Goal: Task Accomplishment & Management: Complete application form

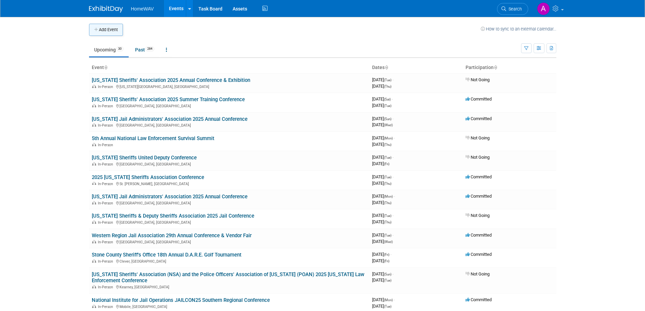
click at [107, 29] on button "Add Event" at bounding box center [106, 30] width 34 height 12
select select "8"
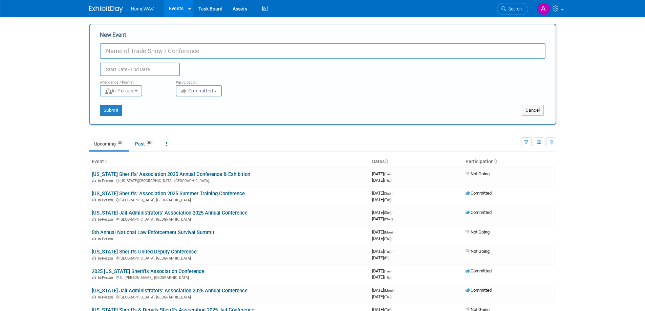
paste input "2025 IACCAC Fall Training Institute"
type input "2025 IACCAC Fall Training Institute"
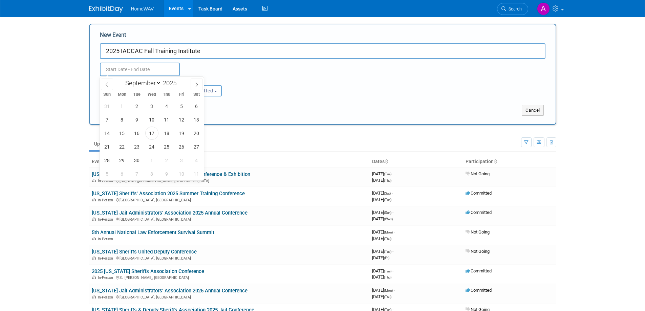
click at [129, 69] on input "text" at bounding box center [140, 70] width 80 height 14
click at [195, 85] on icon at bounding box center [196, 84] width 5 height 5
select select "10"
click at [138, 148] on span "18" at bounding box center [136, 146] width 13 height 13
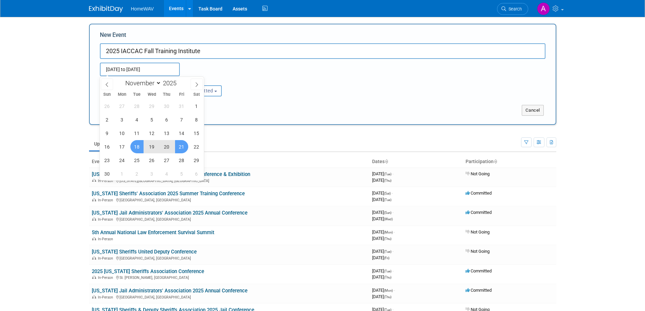
click at [179, 148] on span "21" at bounding box center [181, 146] width 13 height 13
type input "Nov 18, 2025 to Nov 21, 2025"
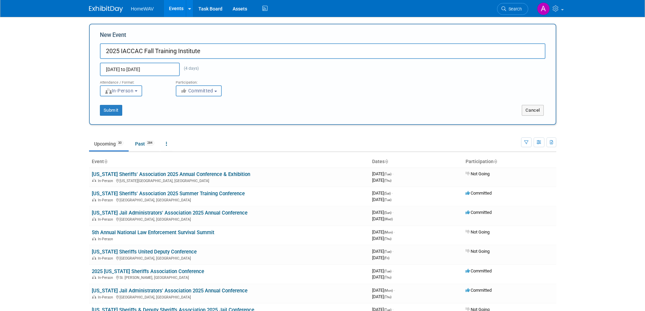
click at [204, 93] on span "Committed" at bounding box center [197, 90] width 33 height 5
click at [201, 117] on label "Considering" at bounding box center [202, 116] width 45 height 9
click at [182, 117] on input "Considering" at bounding box center [180, 116] width 4 height 4
select select "2"
click at [114, 110] on button "Submit" at bounding box center [111, 110] width 22 height 11
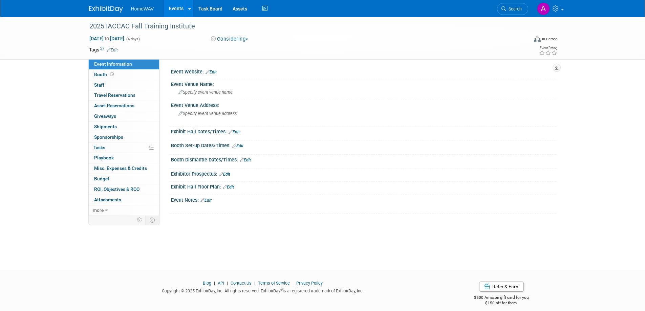
click at [214, 71] on link "Edit" at bounding box center [211, 72] width 11 height 5
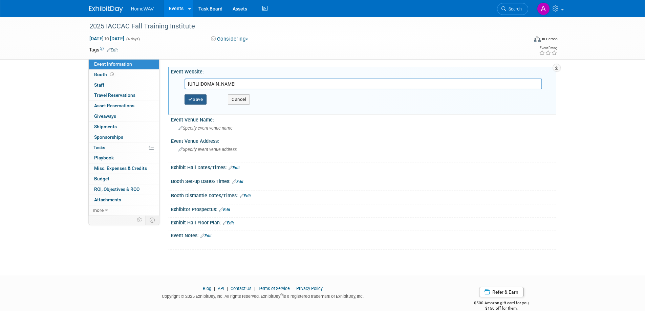
type input "https://iaccac.wufoo.com/forms/z10hzhp5167wcgp/"
click at [204, 98] on button "Save" at bounding box center [196, 100] width 22 height 10
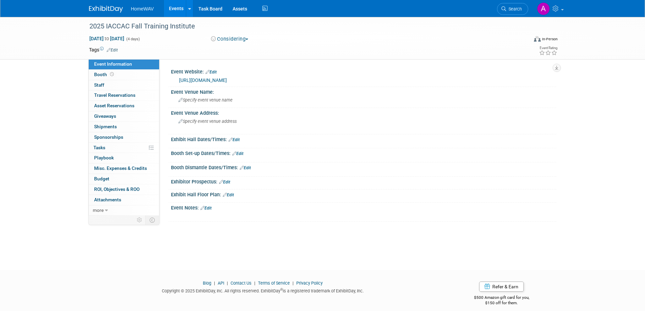
click at [211, 209] on link "Edit" at bounding box center [206, 208] width 11 height 5
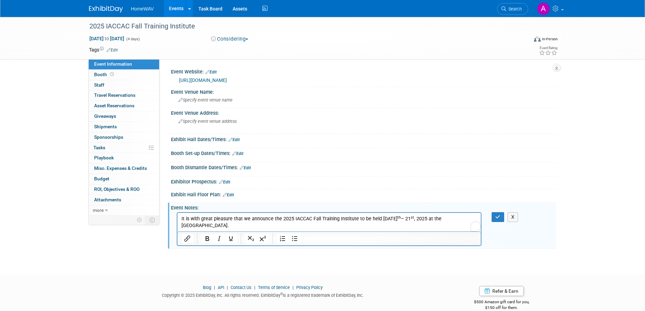
scroll to position [197, 0]
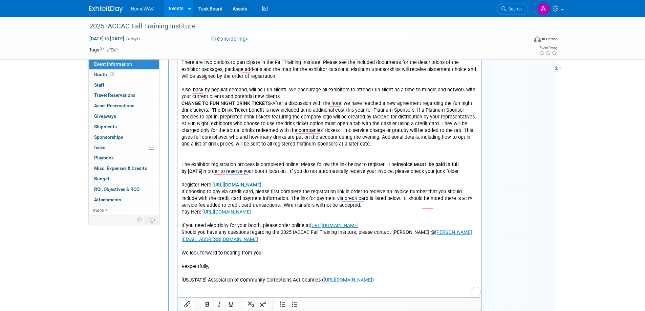
click at [287, 97] on p "Also, back by popular demand, will be Fun Night! We encourage all exhibitors to…" at bounding box center [329, 94] width 296 height 14
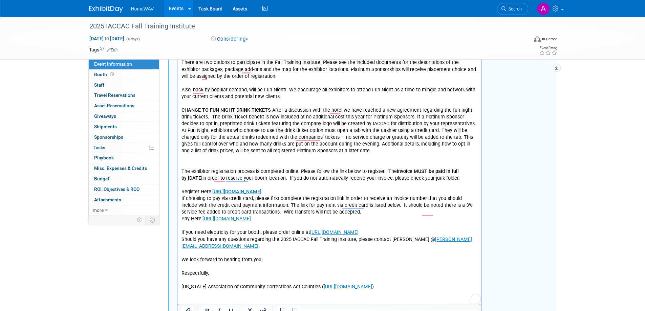
click at [198, 166] on p "To enrich screen reader interactions, please activate Accessibility in Grammarl…" at bounding box center [329, 165] width 296 height 7
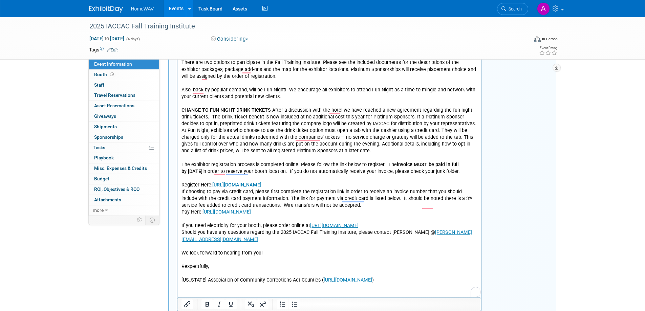
click at [182, 216] on p "Pay Here: https://pay.paygov.us/EndUser/PaymentAgency.aspx?ttid=21723" at bounding box center [329, 212] width 296 height 7
click at [182, 196] on p "If choosing to pay via credit card, please first complete the registration link…" at bounding box center [329, 199] width 296 height 20
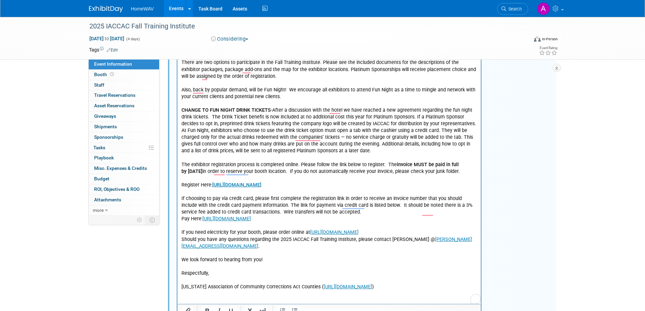
click at [182, 223] on p "Pay Here: https://pay.paygov.us/EndUser/PaymentAgency.aspx?ttid=21723" at bounding box center [329, 219] width 296 height 7
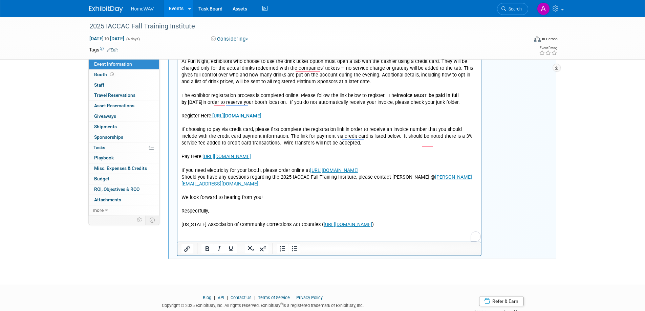
scroll to position [266, 0]
drag, startPoint x: 181, startPoint y: 239, endPoint x: 311, endPoint y: 239, distance: 129.7
click at [311, 229] on p "Indiana Association of Community Corrections Act Counties ( https://iaccac.net/…" at bounding box center [329, 226] width 296 height 7
copy p "Indiana Association of Community Corrections Act Counties"
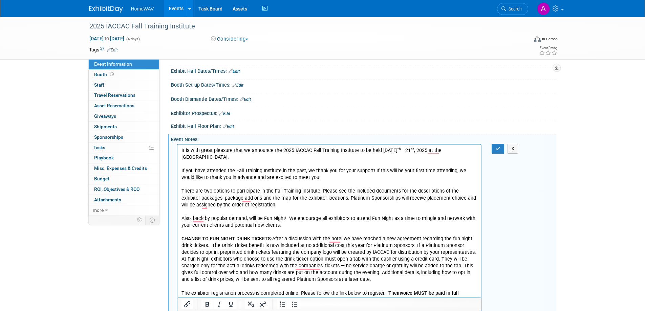
scroll to position [63, 0]
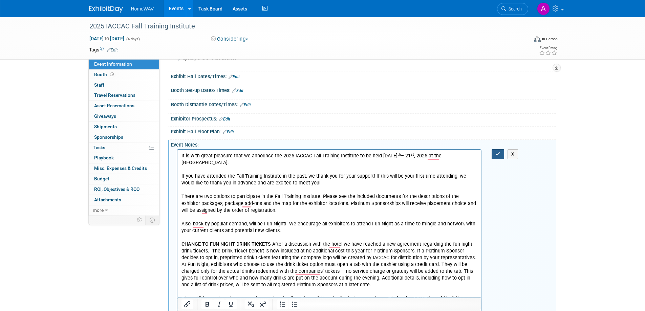
click at [500, 152] on icon "button" at bounding box center [498, 154] width 5 height 5
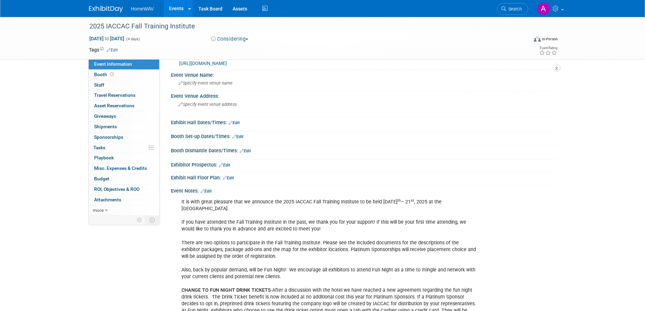
scroll to position [0, 0]
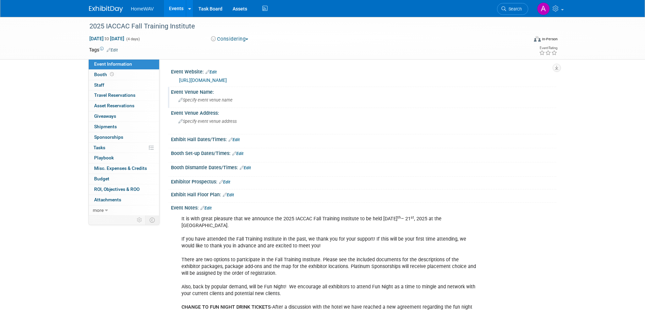
click at [199, 101] on span "Specify event venue name" at bounding box center [206, 100] width 54 height 5
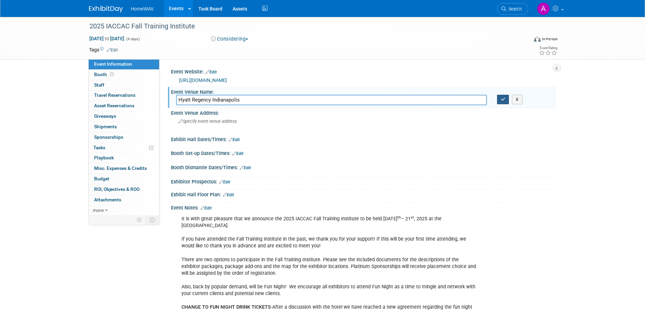
type input "Hyatt Regency Indianapolis"
click at [501, 102] on button "button" at bounding box center [503, 99] width 12 height 9
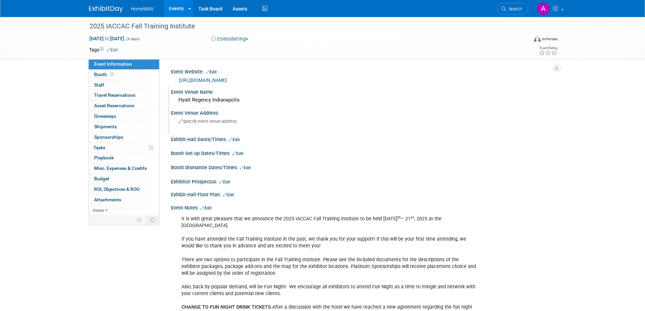
click at [212, 126] on div "Specify event venue address" at bounding box center [251, 124] width 150 height 16
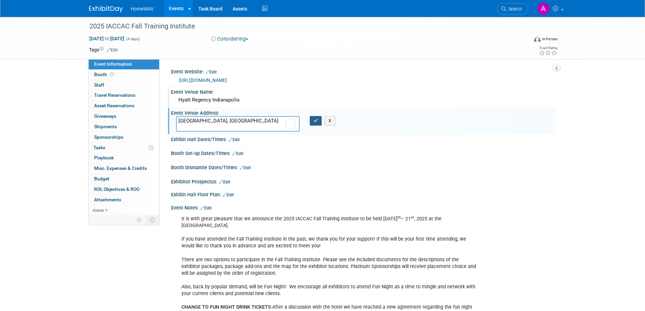
type textarea "[GEOGRAPHIC_DATA], [GEOGRAPHIC_DATA]"
click at [314, 123] on button "button" at bounding box center [316, 120] width 12 height 9
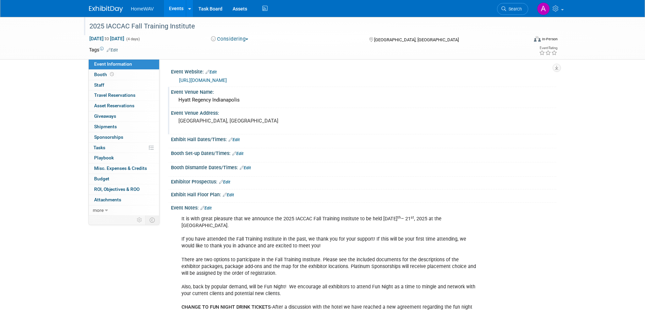
click at [130, 26] on div "2025 IACCAC Fall Training Institute" at bounding box center [302, 26] width 431 height 12
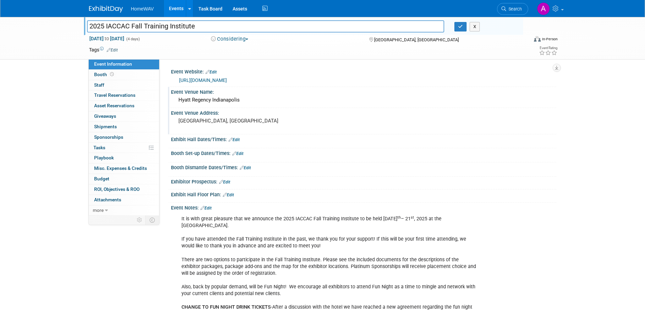
click at [130, 26] on input "2025 IACCAC Fall Training Institute" at bounding box center [266, 26] width 358 height 12
drag, startPoint x: 130, startPoint y: 26, endPoint x: 107, endPoint y: 26, distance: 22.4
click at [107, 26] on input "2025 IACCAC Fall Training Institute" at bounding box center [266, 26] width 358 height 12
click at [108, 25] on input "2025 I Fall Training Institute" at bounding box center [266, 26] width 358 height 12
type input "2025 [US_STATE] Association of Community Corrections Act Counties Fall Training…"
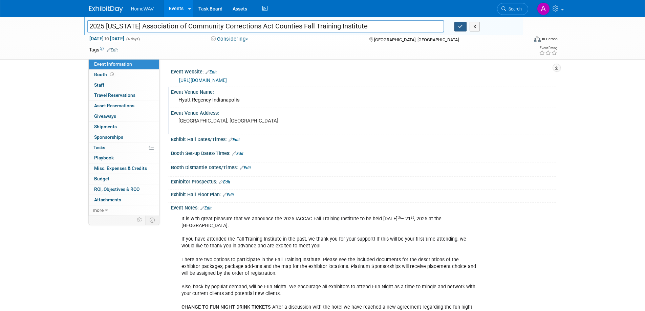
click at [458, 24] on button "button" at bounding box center [461, 26] width 12 height 9
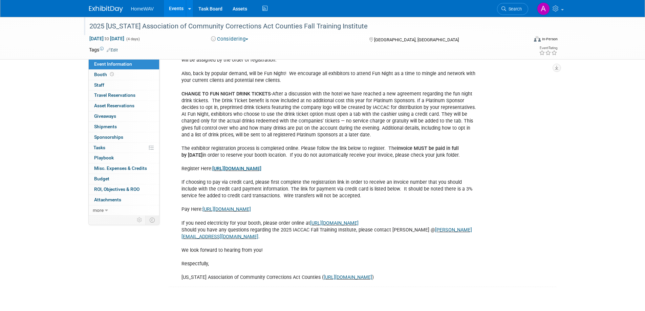
scroll to position [226, 0]
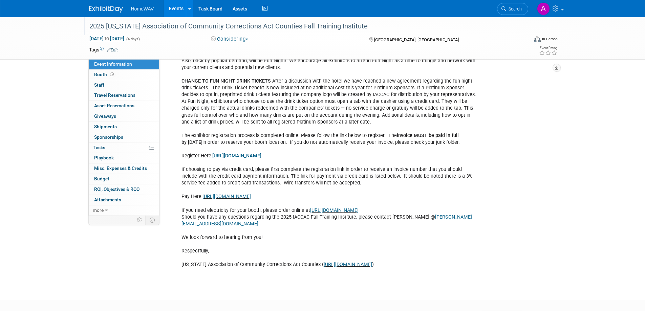
click at [261, 159] on link "https://iaccac.wufoo.com/forms/z10hzhp5167wcgp/" at bounding box center [236, 156] width 49 height 6
click at [251, 200] on link "https://pay.paygov.us/EndUser/PaymentAgency.aspx?ttid=21723" at bounding box center [227, 197] width 48 height 6
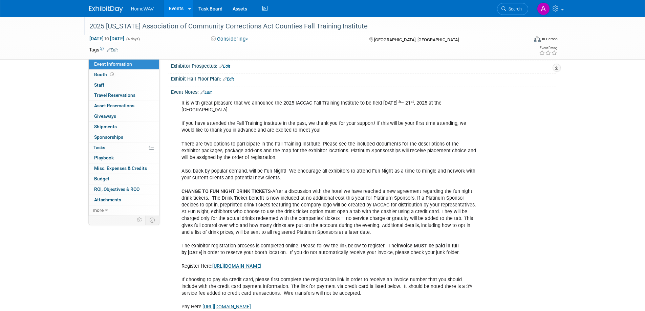
scroll to position [114, 0]
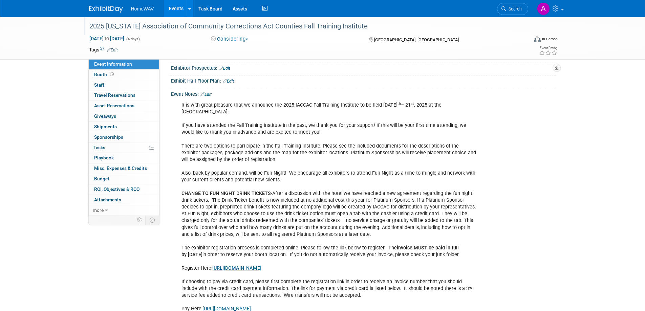
click at [209, 95] on link "Edit" at bounding box center [206, 94] width 11 height 5
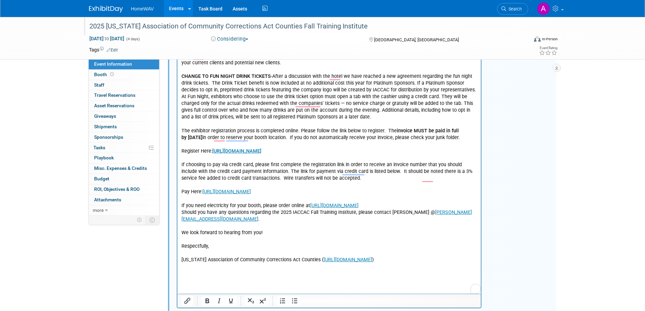
scroll to position [237, 0]
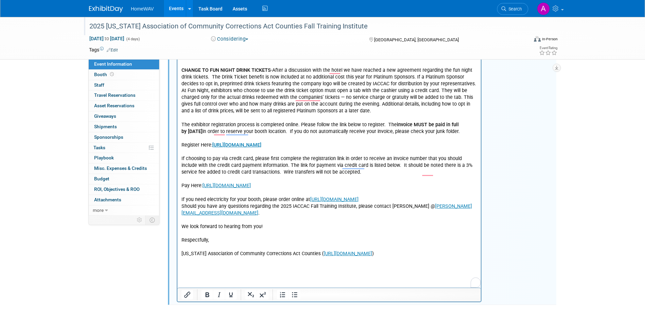
click at [182, 221] on p "It is with great pleasure that we announce the 2025 IACCAC Fall Training Instit…" at bounding box center [329, 118] width 296 height 279
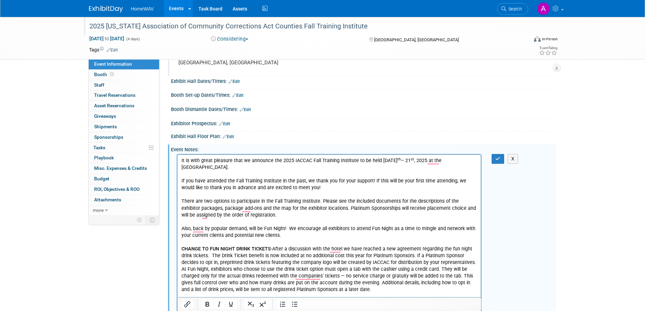
scroll to position [52, 0]
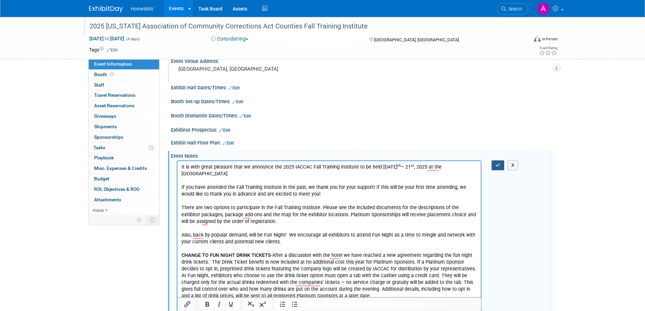
click at [503, 165] on button "button" at bounding box center [498, 166] width 13 height 10
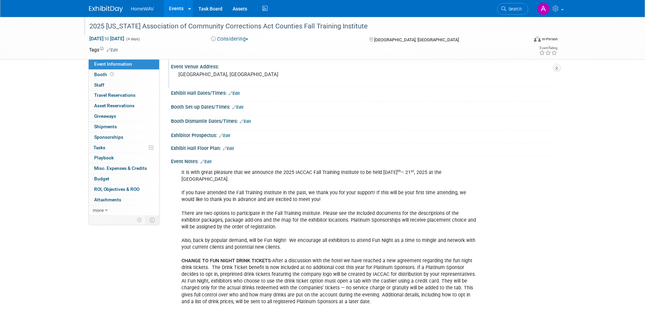
scroll to position [0, 0]
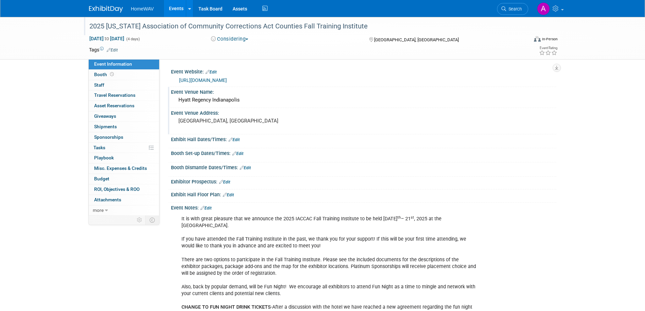
click at [172, 7] on link "Events" at bounding box center [176, 8] width 25 height 17
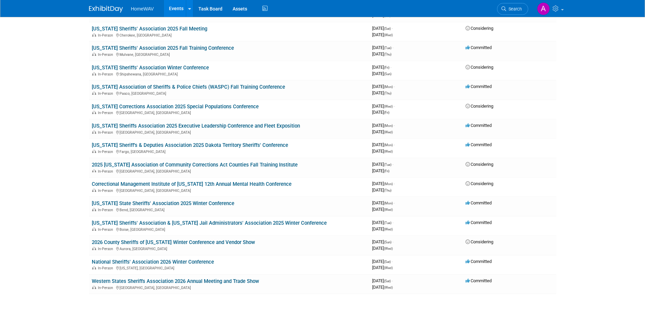
scroll to position [390, 0]
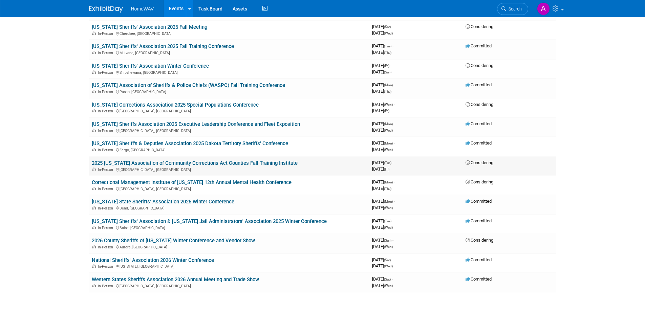
click at [223, 164] on link "2025 [US_STATE] Association of Community Corrections Act Counties Fall Training…" at bounding box center [195, 163] width 206 height 6
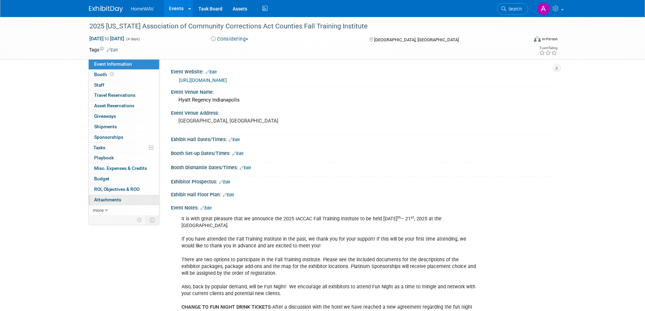
click at [110, 198] on span "Attachments 0" at bounding box center [107, 199] width 27 height 5
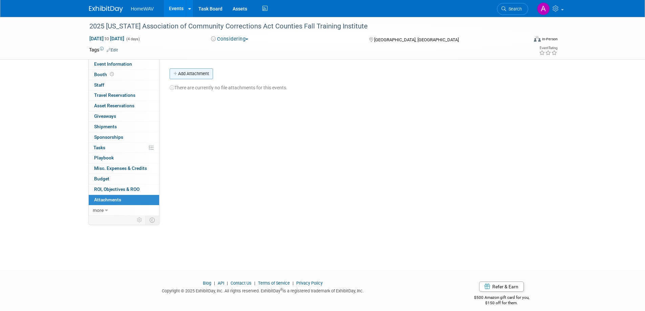
click at [181, 76] on button "Add Attachment" at bounding box center [191, 73] width 43 height 11
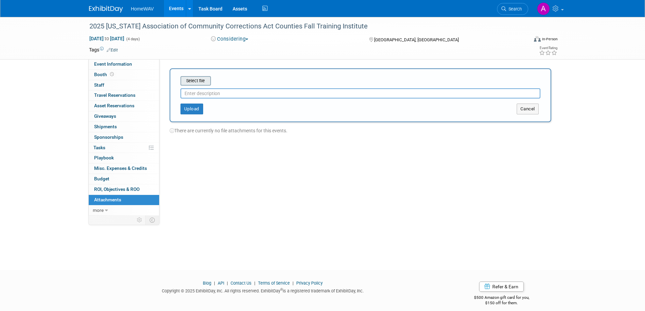
click at [194, 81] on input "file" at bounding box center [170, 81] width 81 height 8
type input "Letter"
click at [188, 107] on button "Upload" at bounding box center [192, 106] width 23 height 11
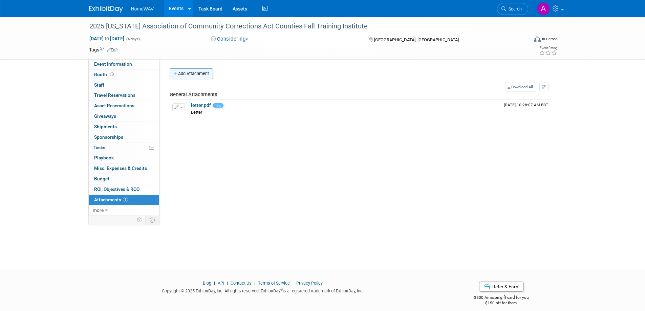
click at [195, 75] on button "Add Attachment" at bounding box center [191, 73] width 43 height 11
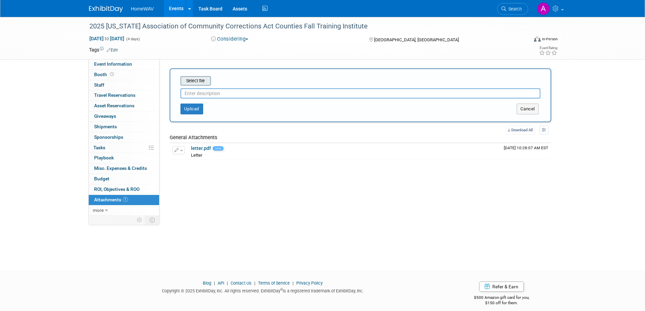
click at [192, 82] on input "file" at bounding box center [170, 81] width 81 height 8
type input "Layout"
click at [190, 105] on button "Upload" at bounding box center [192, 106] width 23 height 11
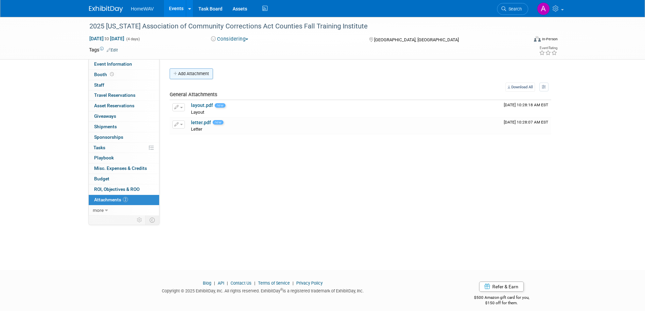
click at [195, 72] on button "Add Attachment" at bounding box center [191, 73] width 43 height 11
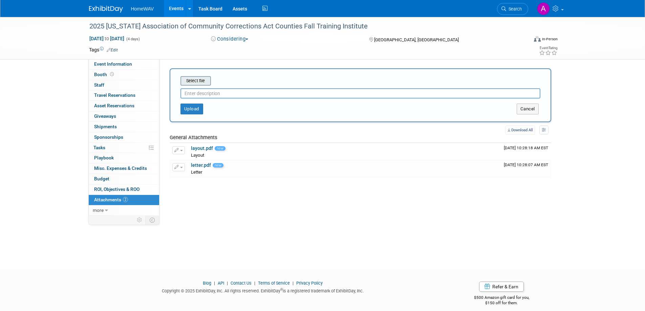
click at [196, 78] on input "file" at bounding box center [170, 81] width 81 height 8
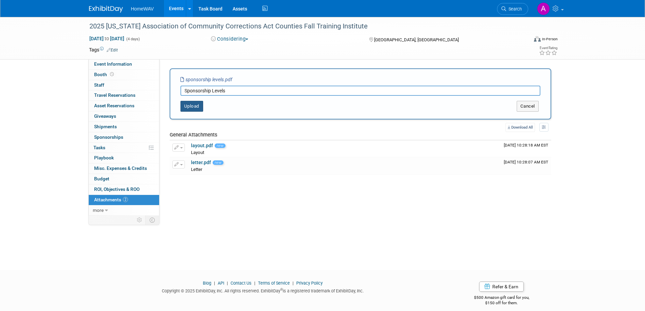
type input "Sponsorship Levels"
click at [190, 107] on button "Upload" at bounding box center [192, 106] width 23 height 11
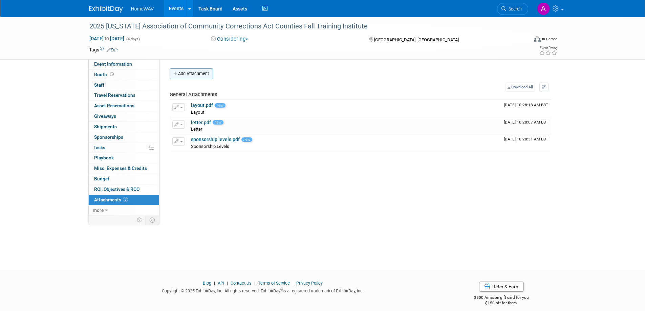
click at [191, 69] on button "Add Attachment" at bounding box center [191, 73] width 43 height 11
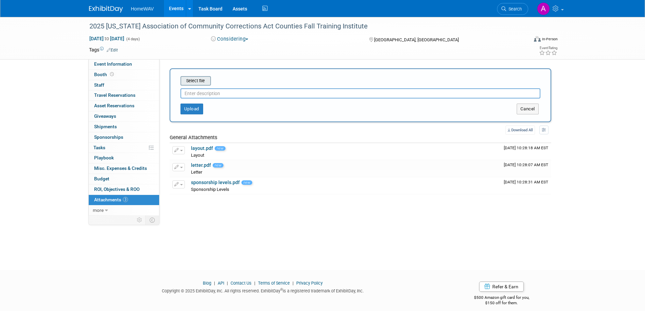
click at [195, 84] on input "file" at bounding box center [170, 81] width 81 height 8
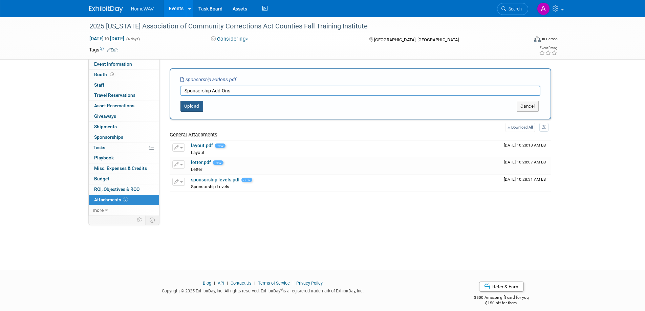
click at [191, 106] on button "Upload" at bounding box center [192, 106] width 23 height 11
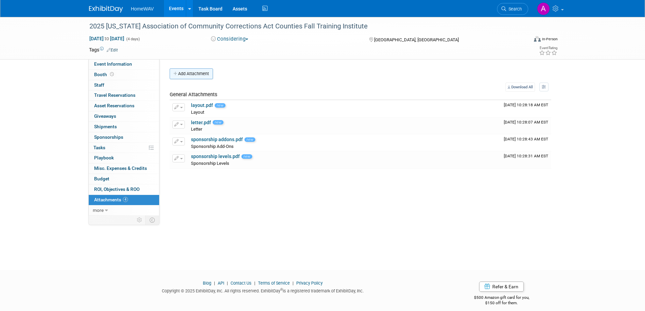
click at [195, 74] on button "Add Attachment" at bounding box center [191, 73] width 43 height 11
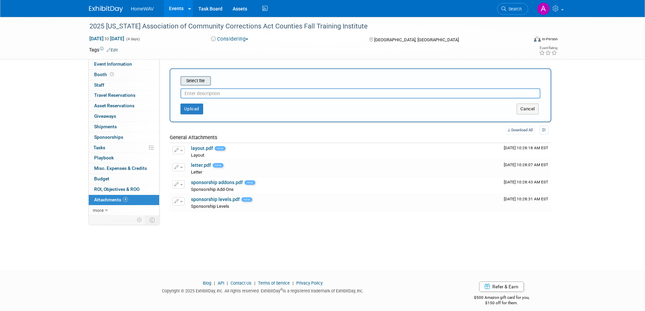
click at [195, 82] on input "file" at bounding box center [170, 81] width 81 height 8
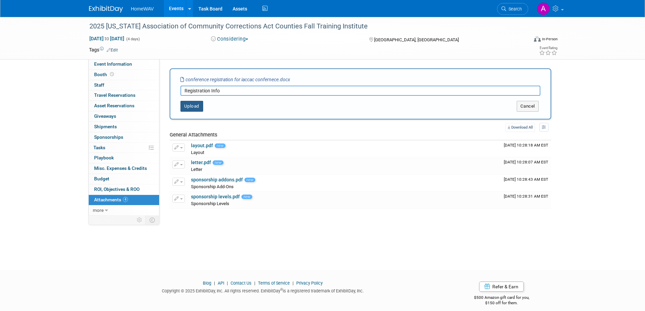
type input "Registration Info"
click at [190, 106] on button "Upload" at bounding box center [192, 106] width 23 height 11
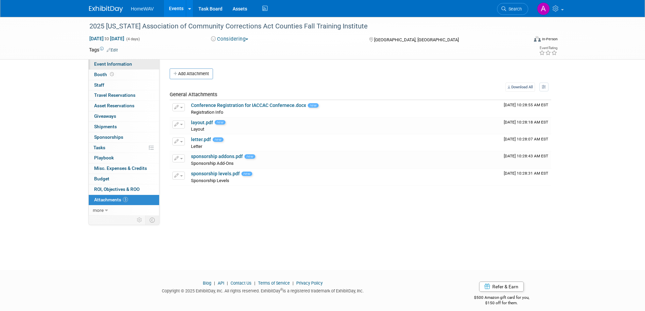
click at [119, 62] on span "Event Information" at bounding box center [113, 63] width 38 height 5
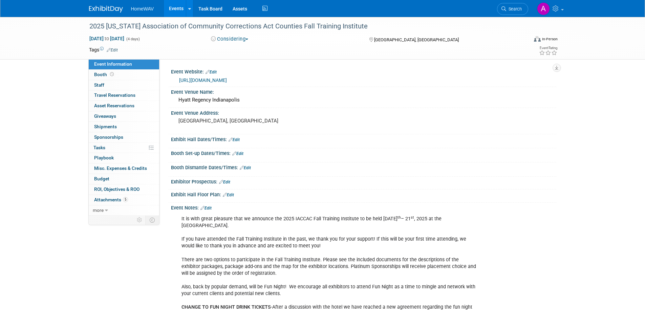
click at [177, 14] on link "Events" at bounding box center [176, 8] width 25 height 17
